Goal: Transaction & Acquisition: Purchase product/service

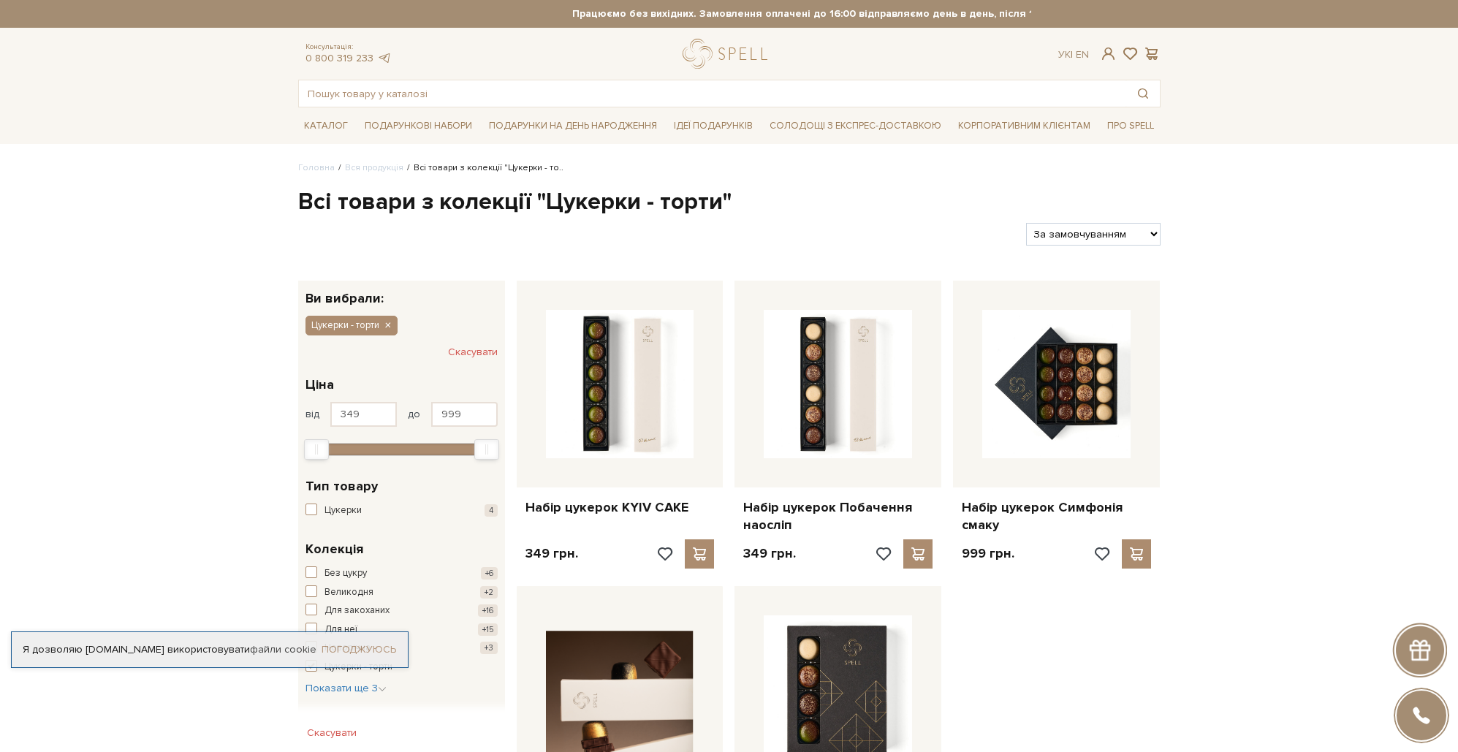
click at [376, 643] on link "Погоджуюсь" at bounding box center [359, 649] width 75 height 13
click at [1114, 51] on span at bounding box center [1109, 53] width 18 height 15
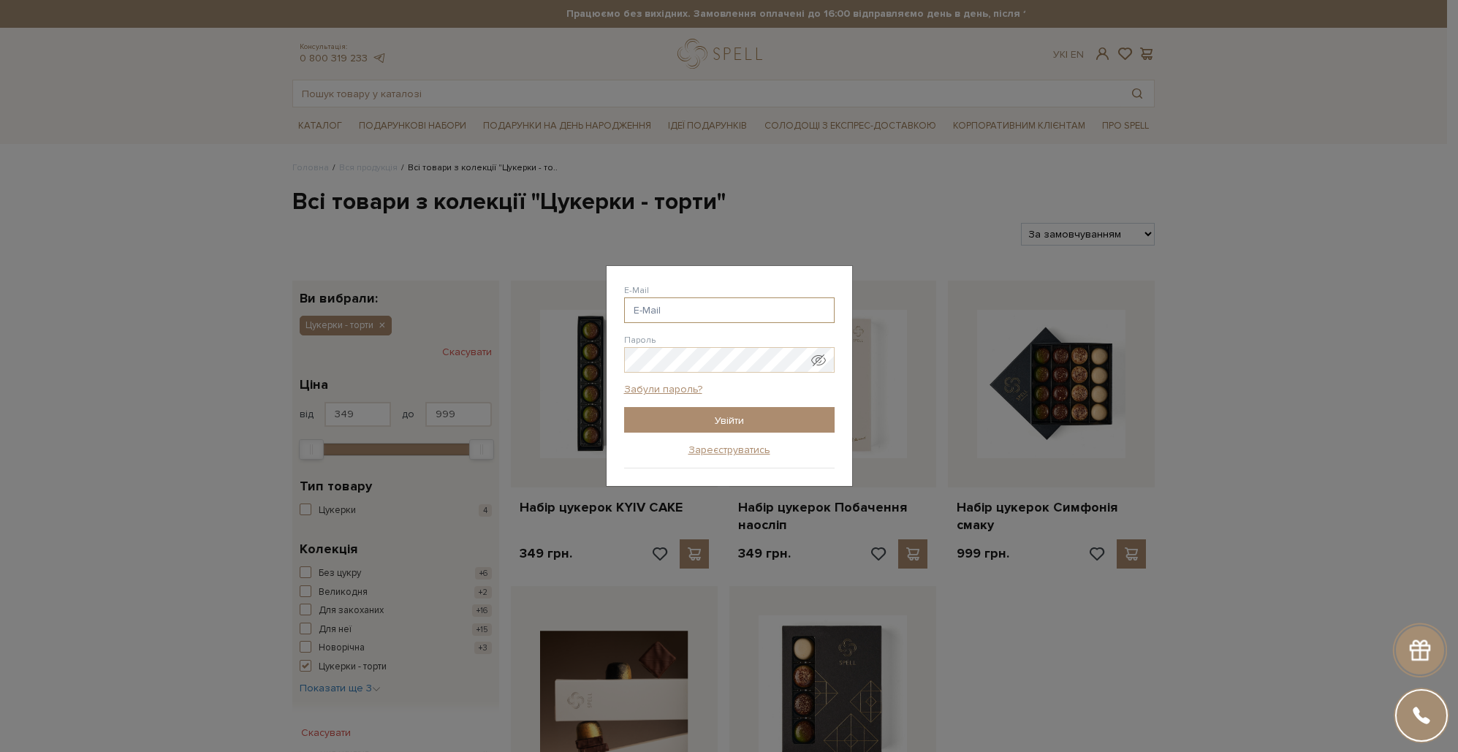
click at [672, 309] on input "E-Mail" at bounding box center [729, 311] width 211 height 26
click at [886, 191] on div "Авторизація E-Mail [GEOGRAPHIC_DATA] Забули пароль? Увійти Зареєструватись Забу…" at bounding box center [729, 376] width 1458 height 752
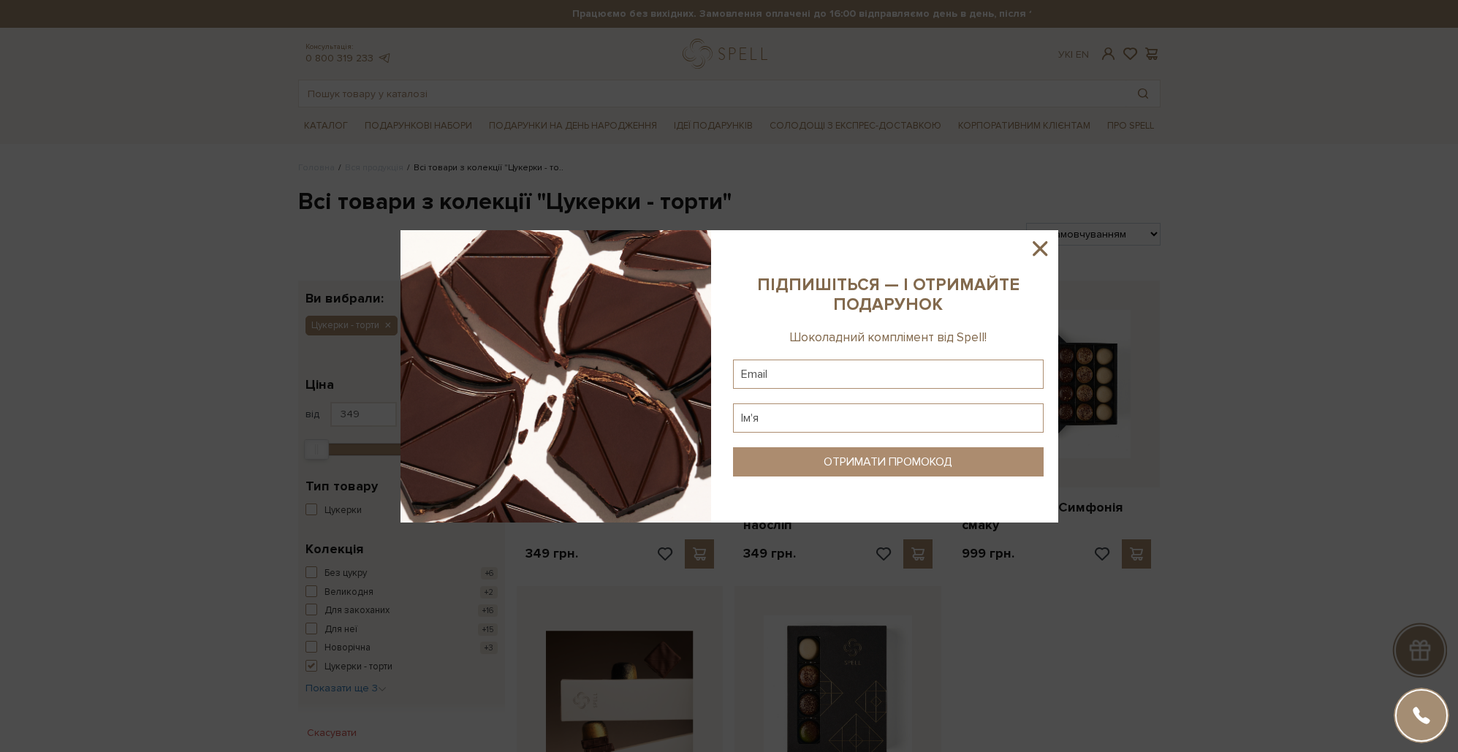
click at [1046, 241] on icon at bounding box center [1040, 248] width 15 height 15
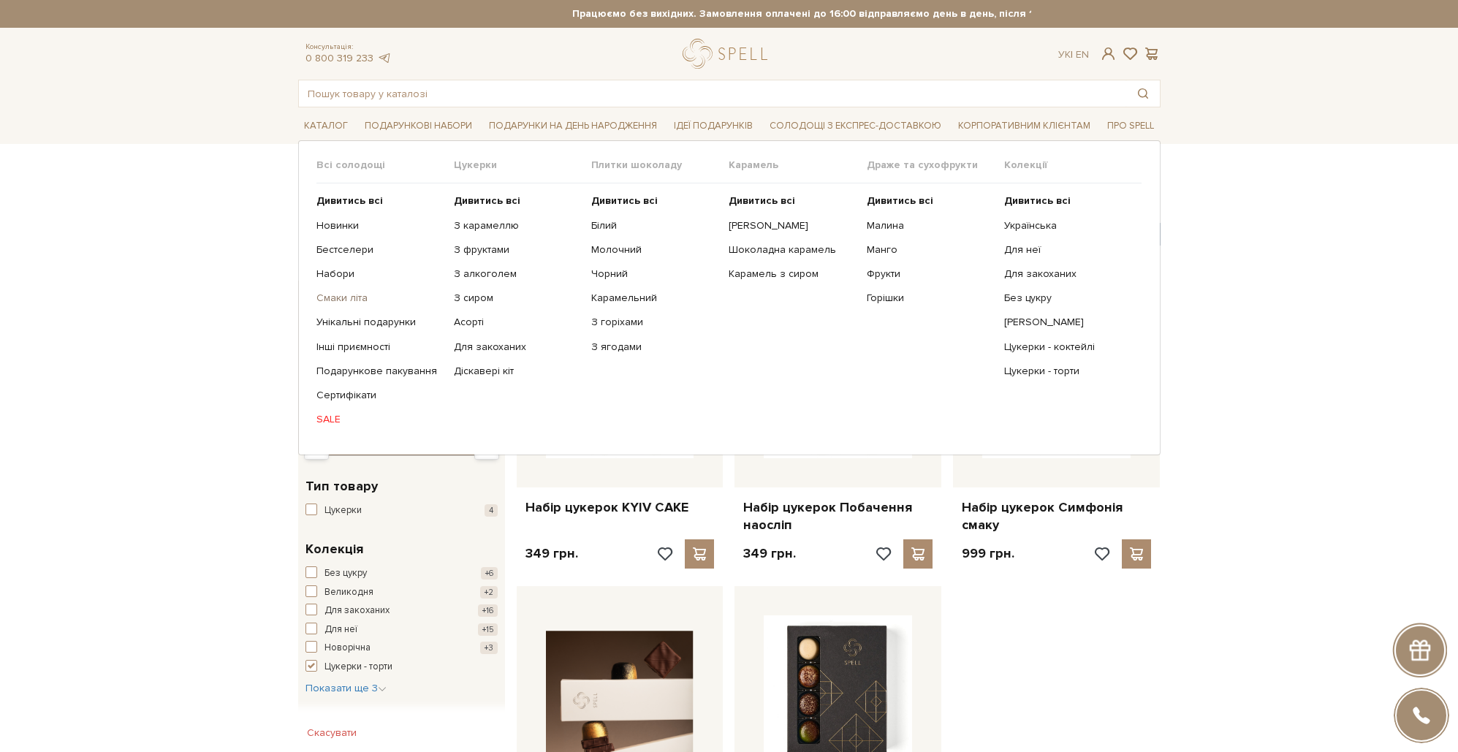
click at [349, 303] on link "Смаки літа" at bounding box center [380, 298] width 126 height 13
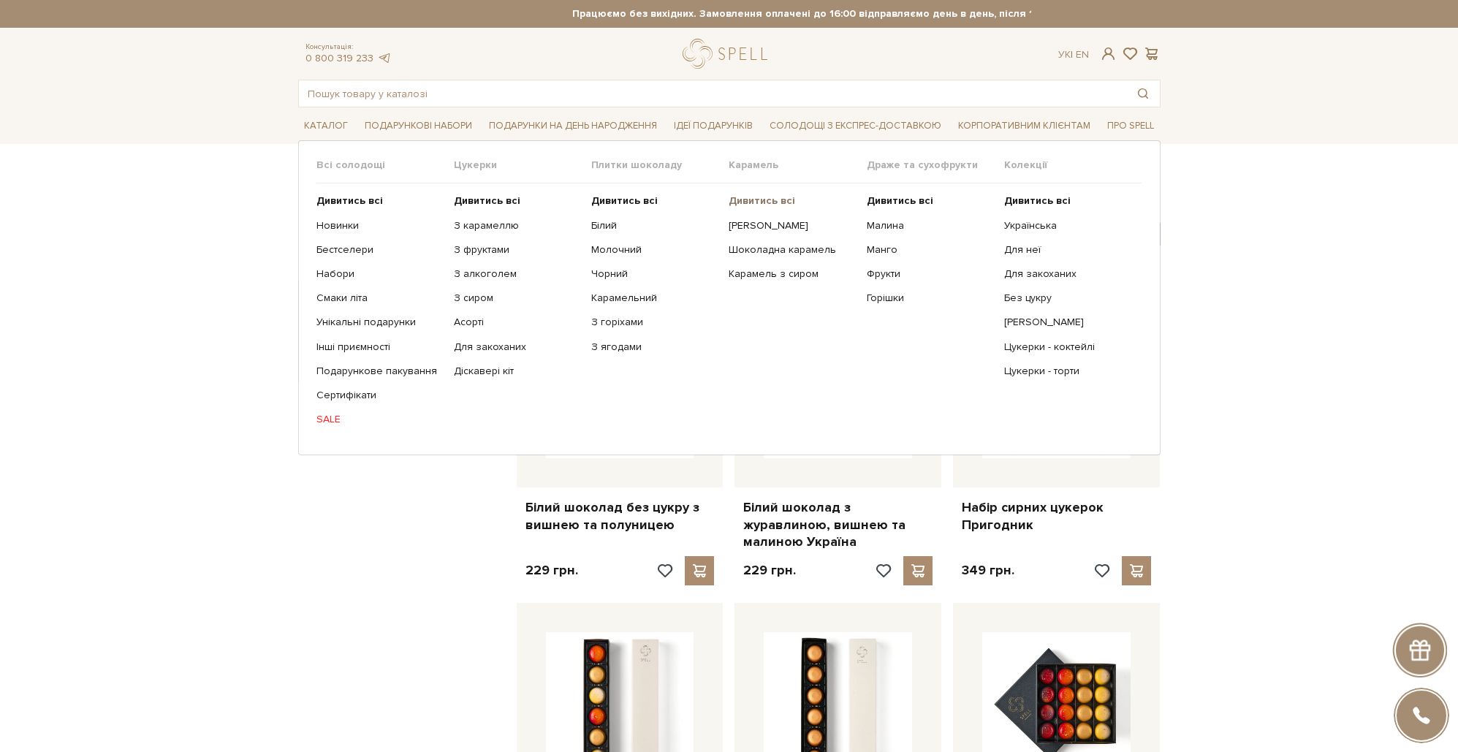
click at [769, 198] on b "Дивитись всі" at bounding box center [762, 200] width 67 height 12
